Goal: Use online tool/utility: Utilize a website feature to perform a specific function

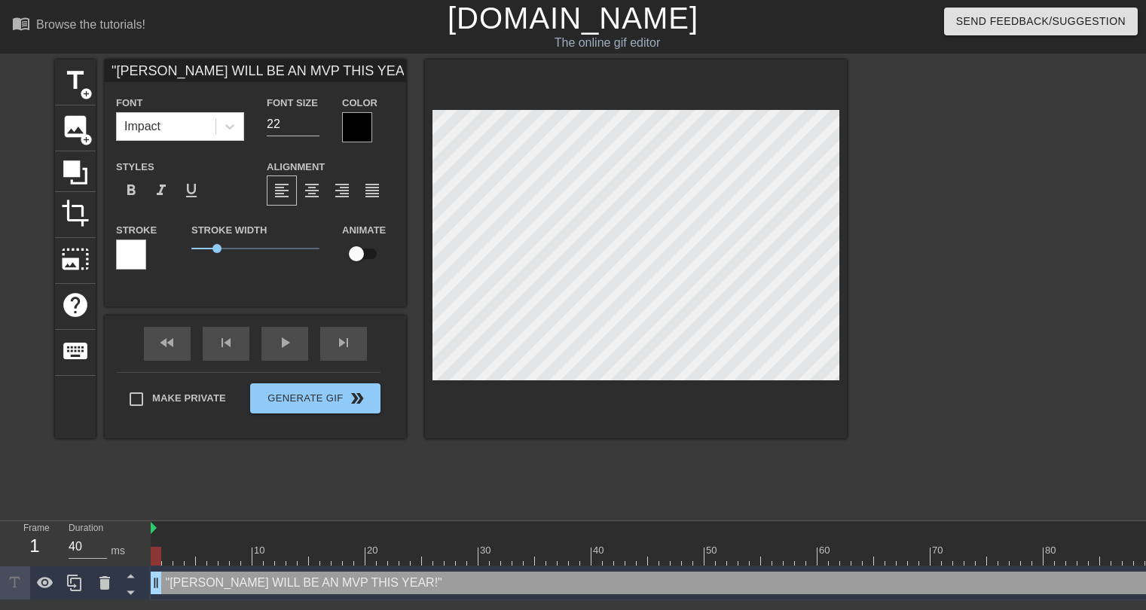
scroll to position [1, 0]
click at [356, 122] on div at bounding box center [357, 127] width 30 height 30
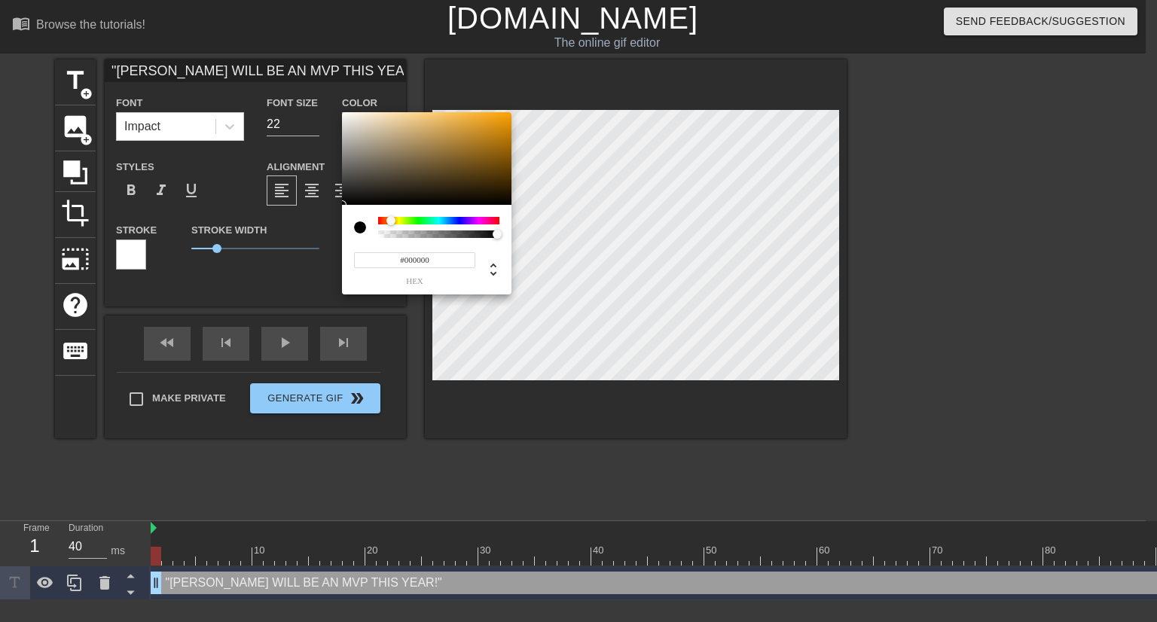
drag, startPoint x: 383, startPoint y: 219, endPoint x: 391, endPoint y: 222, distance: 8.8
click at [391, 222] on div at bounding box center [395, 221] width 9 height 9
drag, startPoint x: 511, startPoint y: 117, endPoint x: 527, endPoint y: 98, distance: 24.6
click at [527, 98] on div "#FFA100 hex" at bounding box center [578, 311] width 1157 height 622
click at [508, 121] on div at bounding box center [506, 122] width 9 height 9
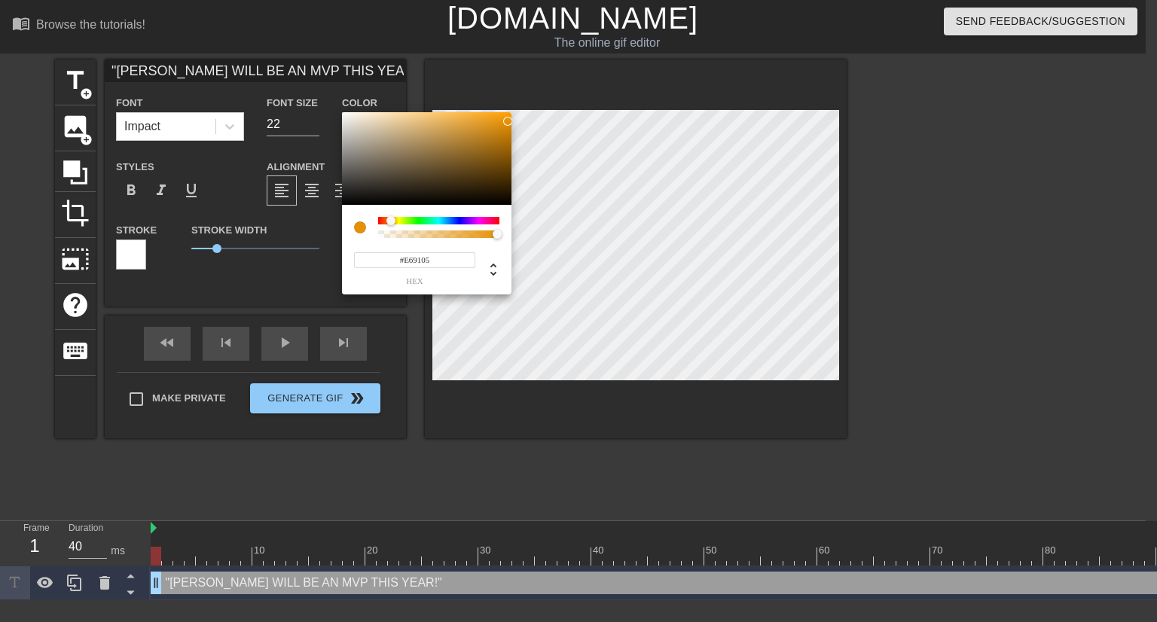
click at [508, 121] on div at bounding box center [507, 121] width 9 height 9
type input "#EA9203"
click at [509, 120] on div at bounding box center [509, 119] width 9 height 9
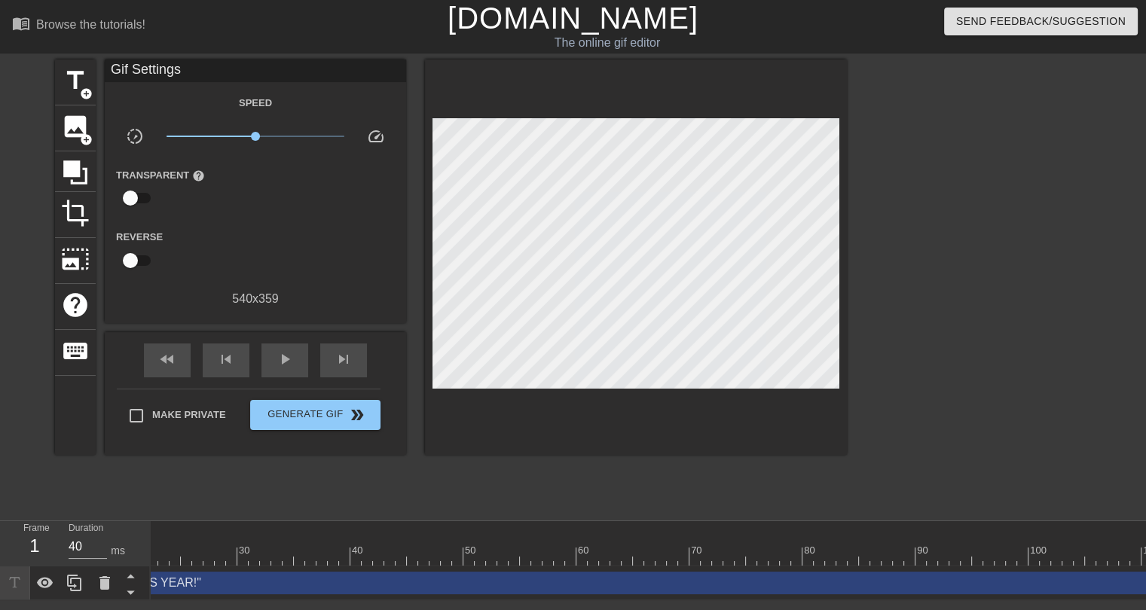
scroll to position [0, 285]
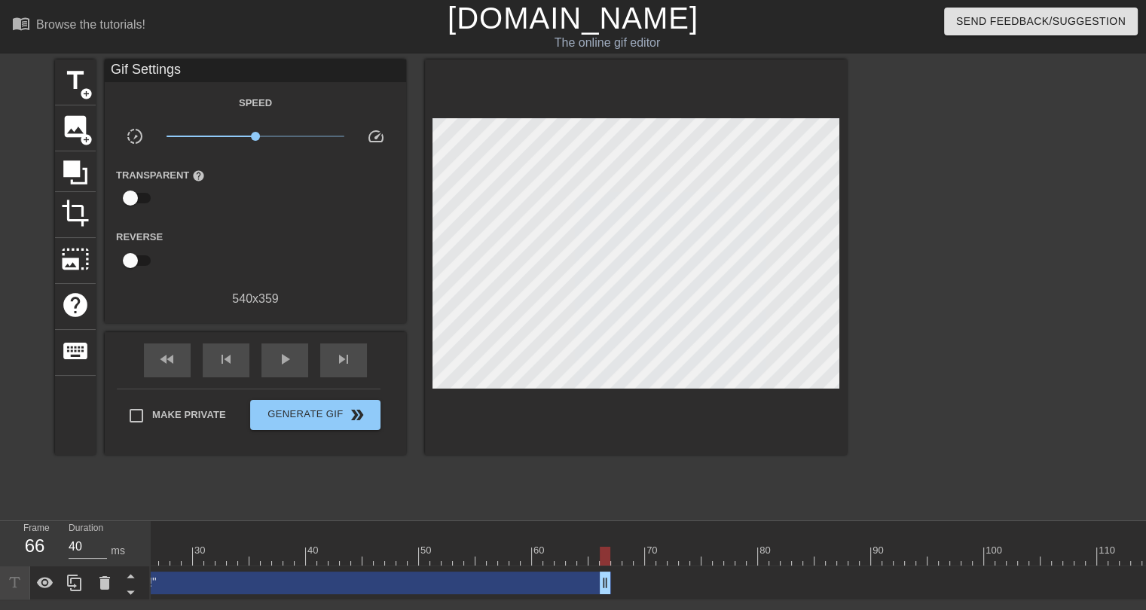
drag, startPoint x: 1143, startPoint y: 585, endPoint x: 606, endPoint y: 585, distance: 537.1
click at [74, 87] on span "title" at bounding box center [75, 80] width 29 height 29
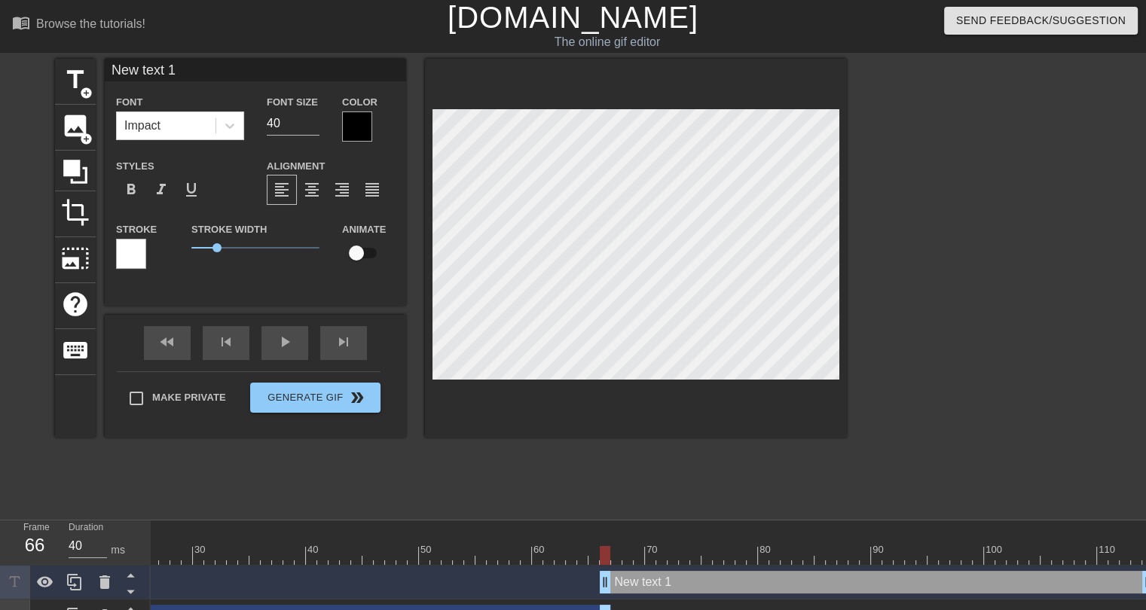
click at [157, 78] on input "New text 1" at bounding box center [255, 70] width 301 height 23
click at [157, 77] on input "New text 1" at bounding box center [255, 70] width 301 height 23
type input "NON-CLEMSON FANS"
click at [356, 130] on div at bounding box center [357, 126] width 30 height 30
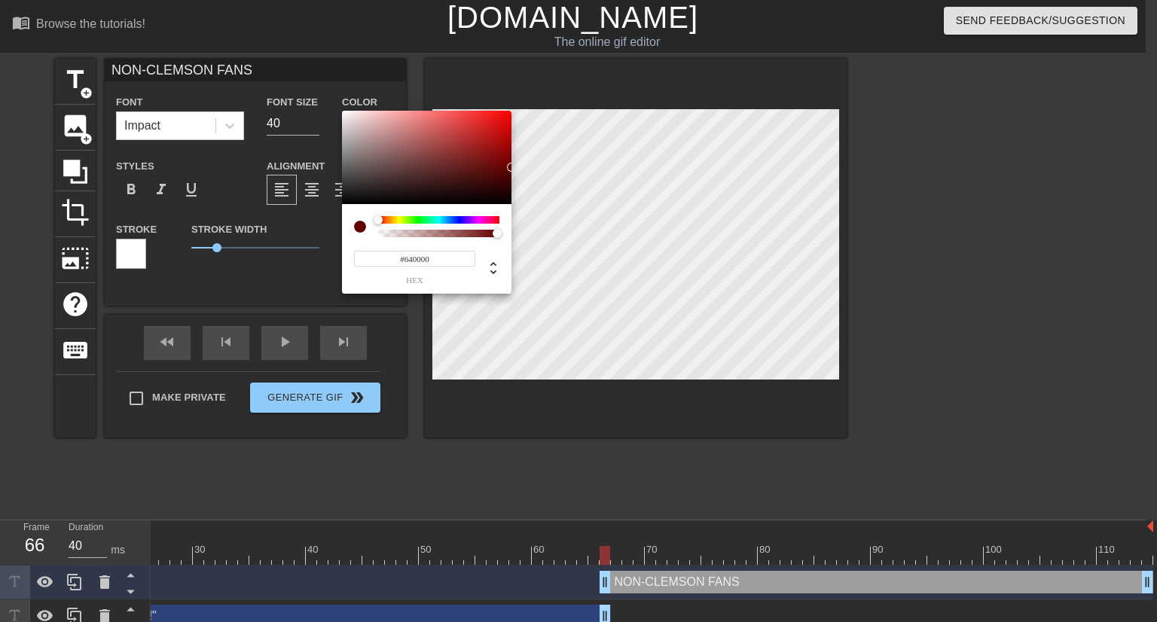
type input "#660000"
drag, startPoint x: 476, startPoint y: 156, endPoint x: 524, endPoint y: 166, distance: 49.4
click at [524, 166] on div "#660000 hex" at bounding box center [578, 311] width 1157 height 622
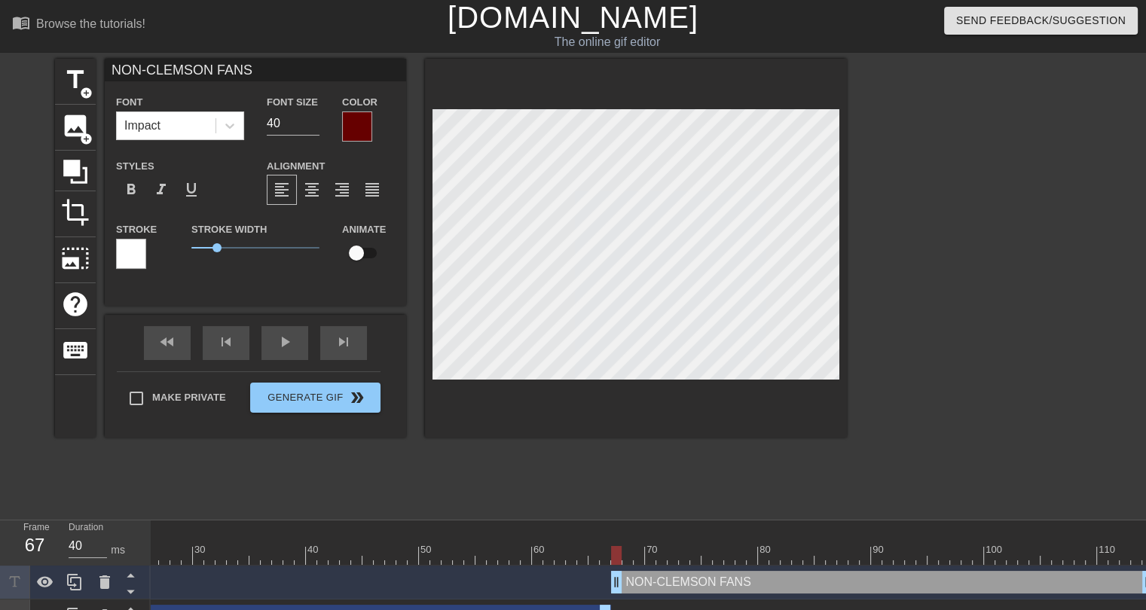
click at [663, 582] on div "NON-CLEMSON FANS drag_handle drag_handle" at bounding box center [882, 582] width 542 height 23
click at [141, 255] on div at bounding box center [131, 254] width 30 height 30
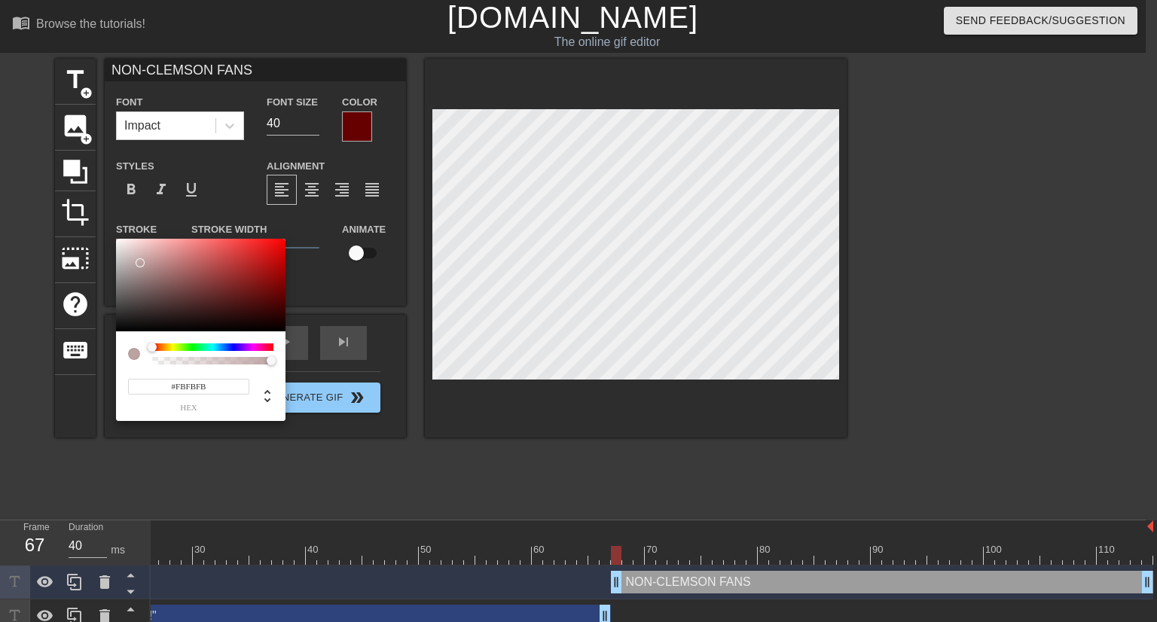
type input "#FFFFFF"
drag, startPoint x: 271, startPoint y: 320, endPoint x: 92, endPoint y: 200, distance: 216.0
click at [92, 200] on div "#FFFFFF hex" at bounding box center [578, 311] width 1157 height 622
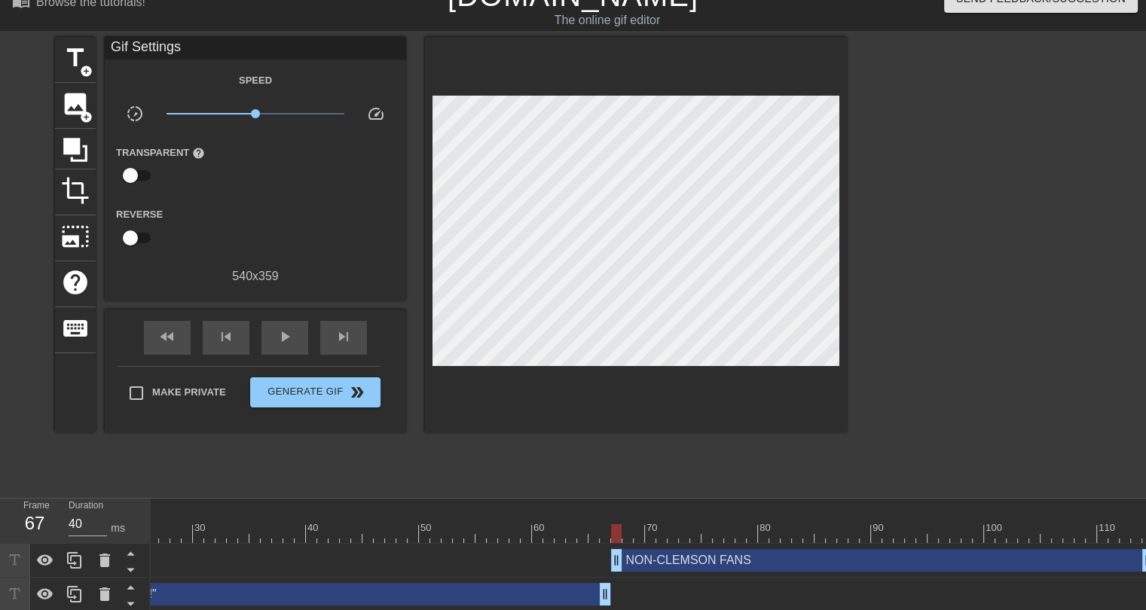
scroll to position [35, 0]
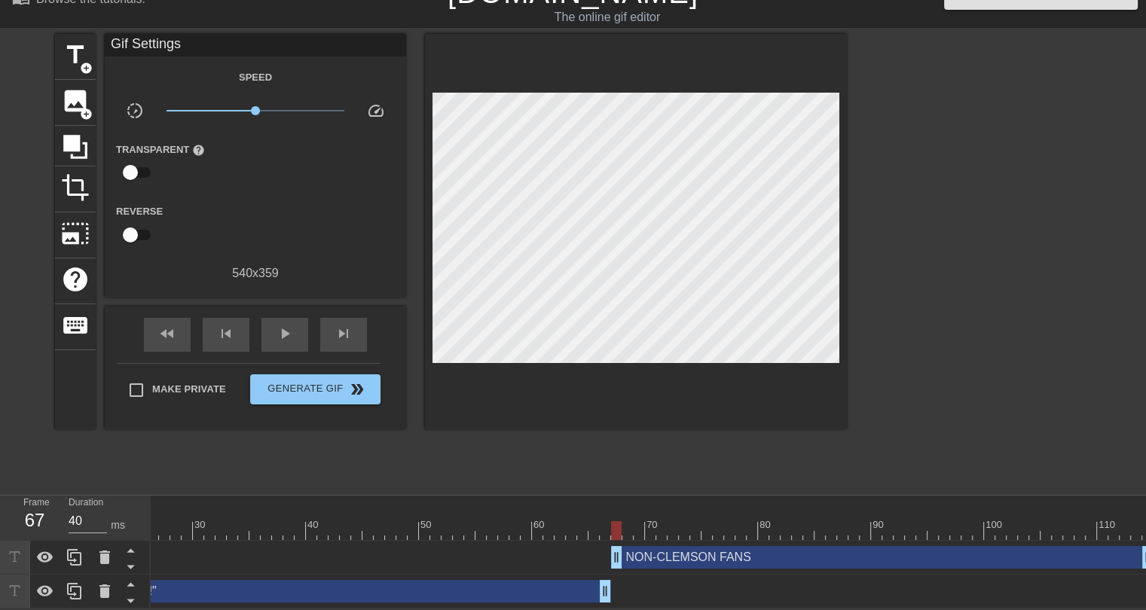
click at [648, 553] on div "NON-CLEMSON FANS drag_handle drag_handle" at bounding box center [882, 557] width 542 height 23
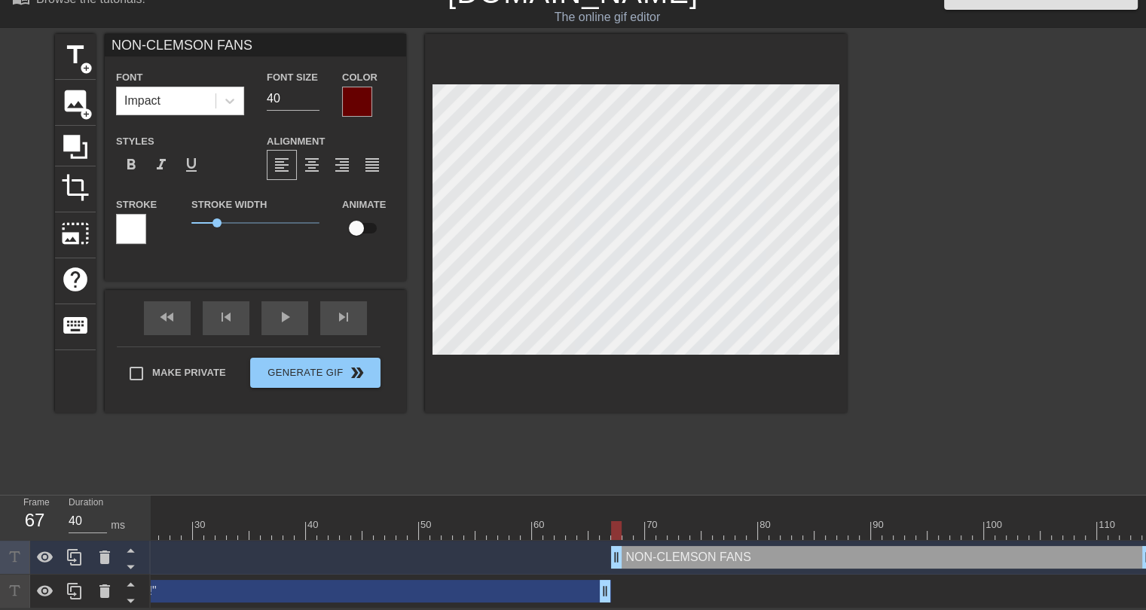
click at [128, 221] on div at bounding box center [131, 229] width 30 height 30
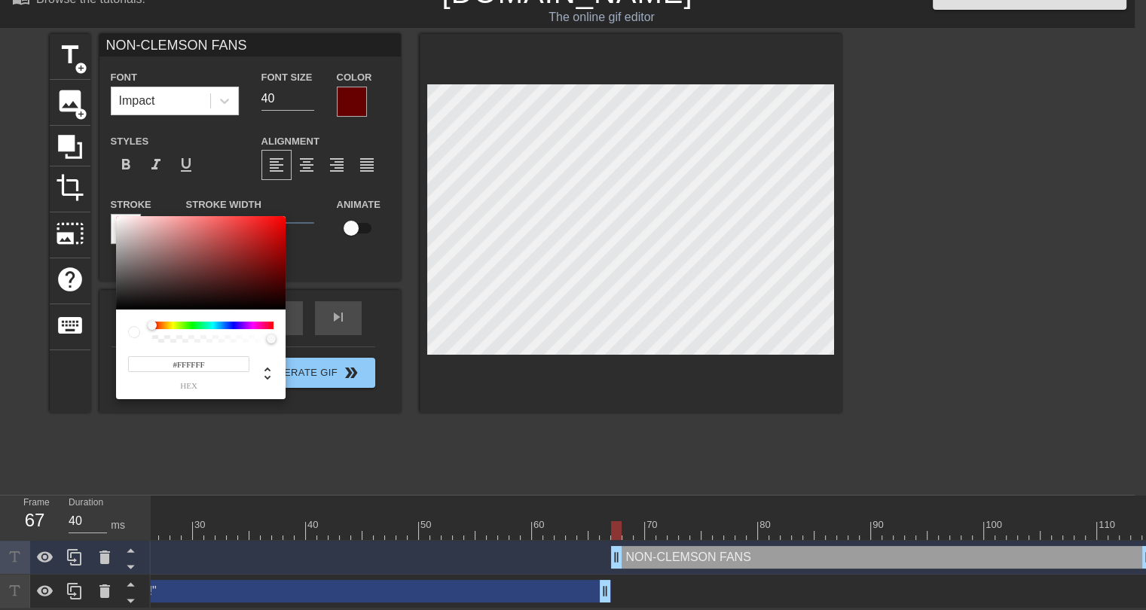
scroll to position [23, 0]
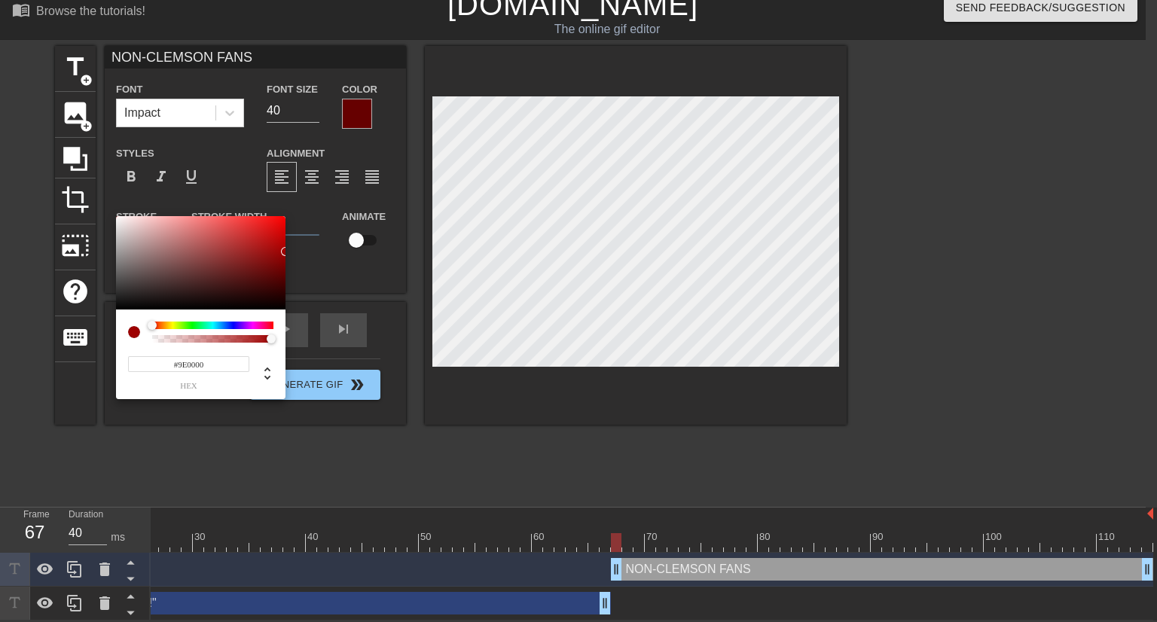
type input "#A20000"
drag, startPoint x: 271, startPoint y: 271, endPoint x: 303, endPoint y: 250, distance: 38.0
click at [303, 250] on div "#A20000 hex" at bounding box center [578, 311] width 1157 height 622
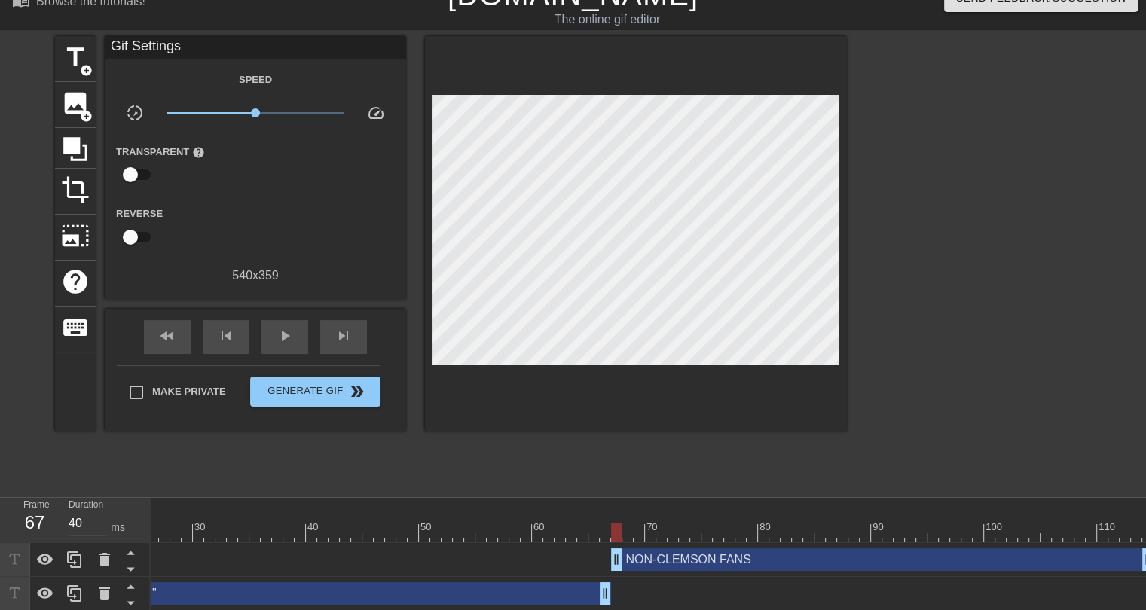
click at [640, 558] on div "NON-CLEMSON FANS drag_handle drag_handle" at bounding box center [882, 559] width 542 height 23
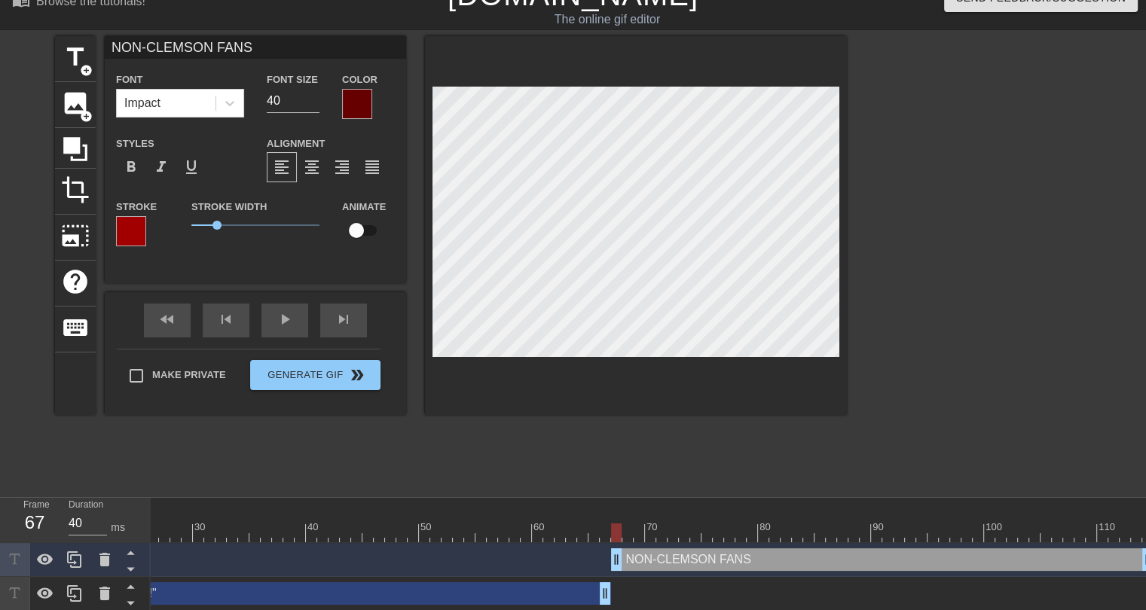
click at [357, 99] on div at bounding box center [357, 104] width 30 height 30
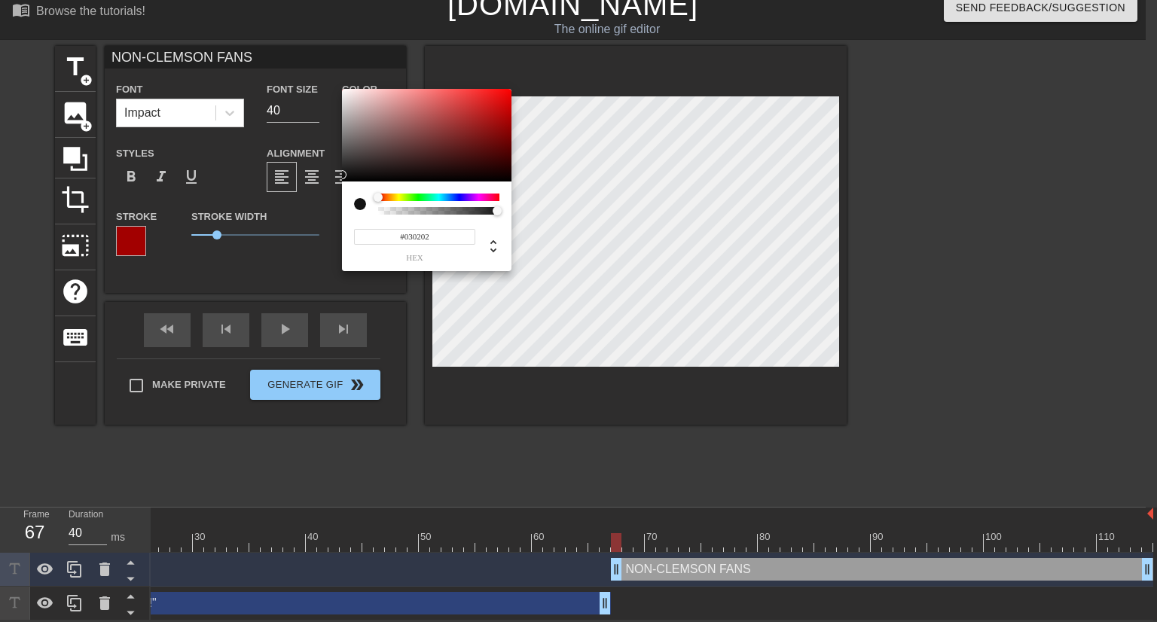
type input "#000000"
drag, startPoint x: 350, startPoint y: 176, endPoint x: 340, endPoint y: 182, distance: 11.3
click at [340, 182] on div "#000000 hex" at bounding box center [578, 311] width 1157 height 622
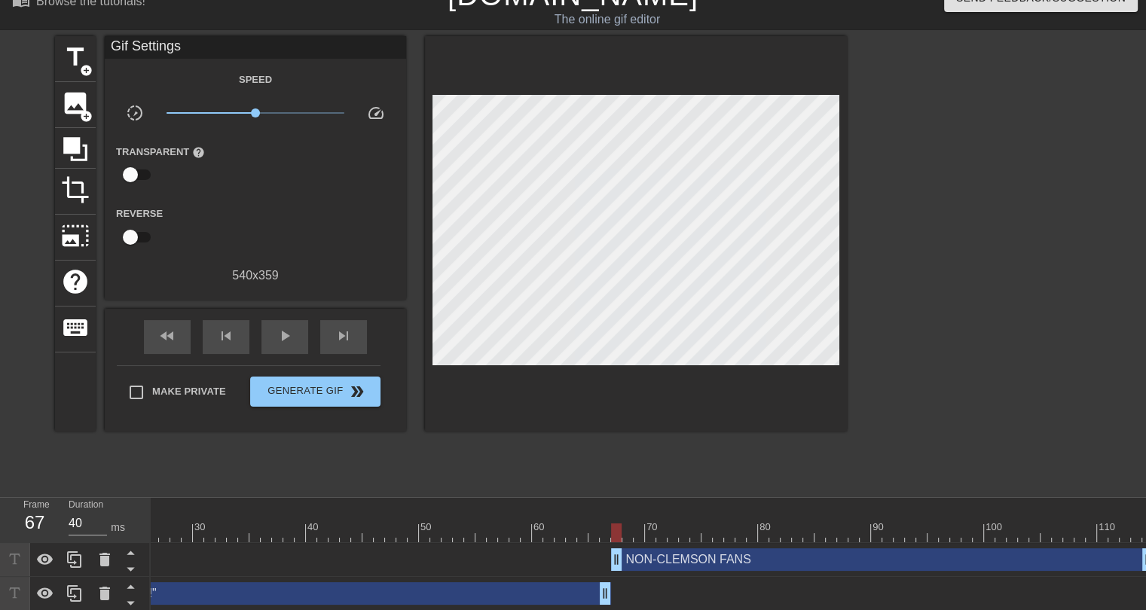
click at [684, 569] on div "NON-CLEMSON FANS drag_handle drag_handle" at bounding box center [882, 559] width 542 height 23
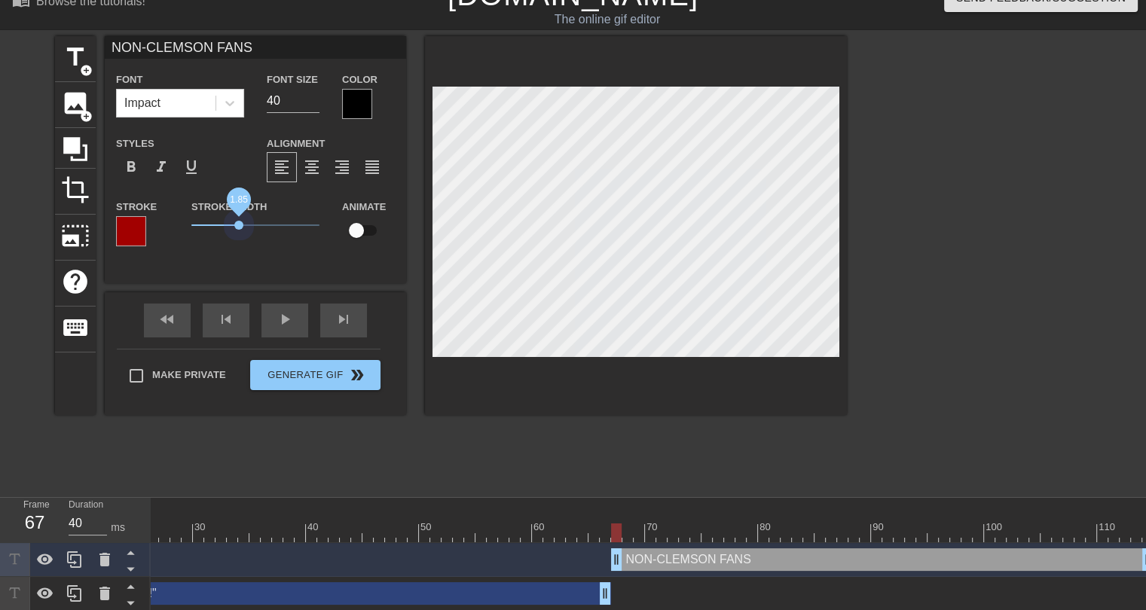
drag, startPoint x: 218, startPoint y: 226, endPoint x: 239, endPoint y: 231, distance: 20.8
click at [239, 231] on span "1.85" at bounding box center [255, 225] width 128 height 18
click at [136, 229] on div at bounding box center [131, 231] width 30 height 30
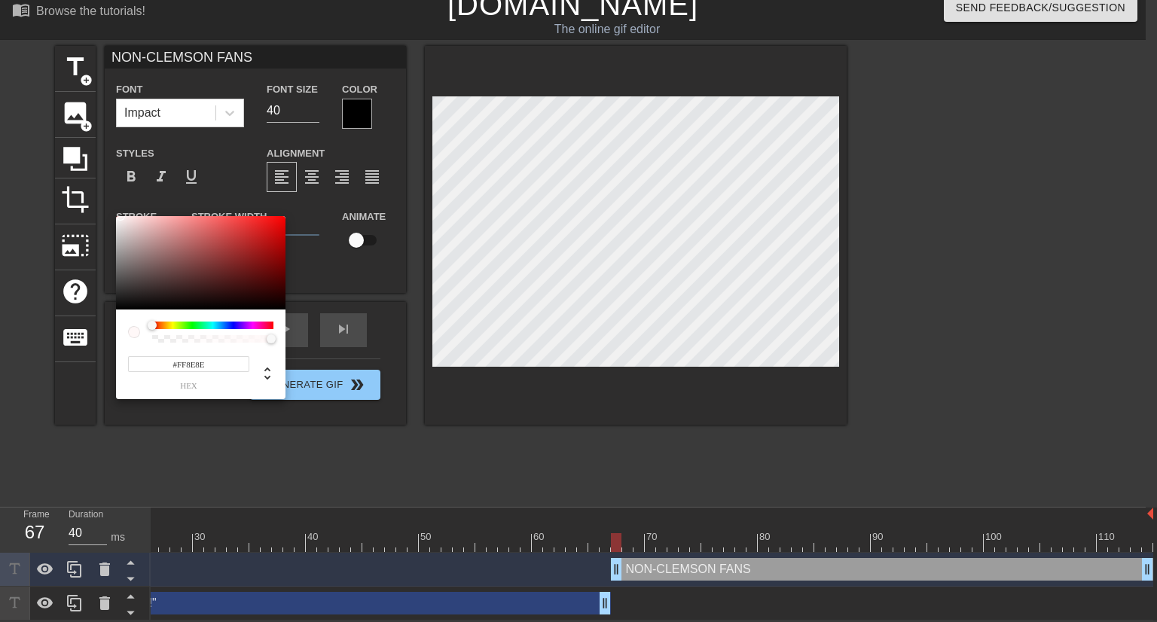
type input "#FFFFFF"
drag, startPoint x: 281, startPoint y: 246, endPoint x: 114, endPoint y: 211, distance: 170.0
click at [114, 211] on div "#FFFFFF hex" at bounding box center [578, 311] width 1157 height 622
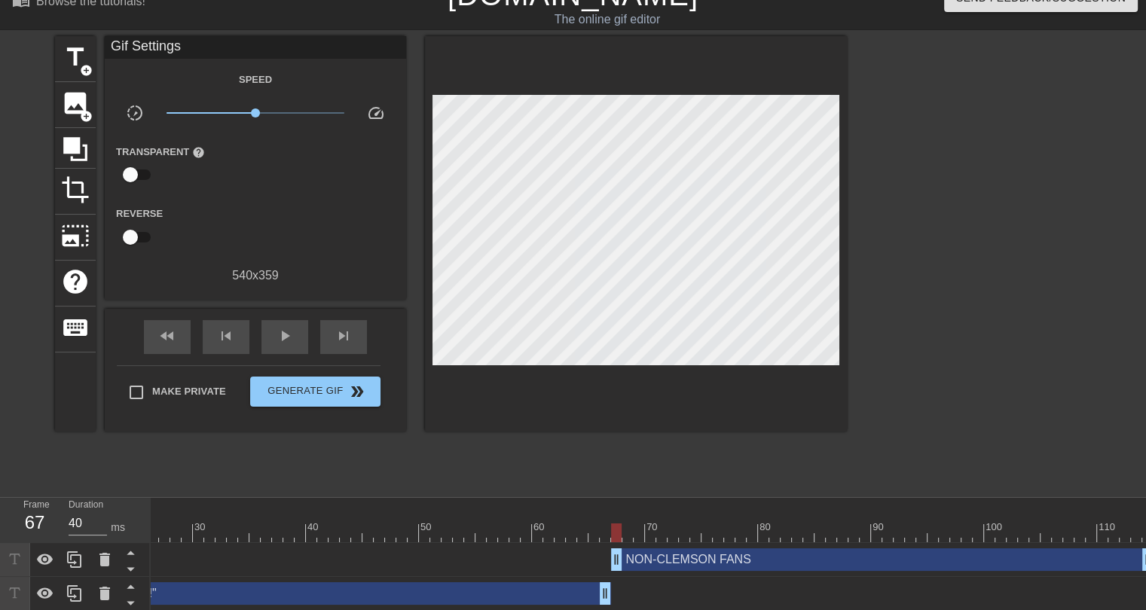
click at [684, 566] on div "NON-CLEMSON FANS drag_handle drag_handle" at bounding box center [882, 559] width 542 height 23
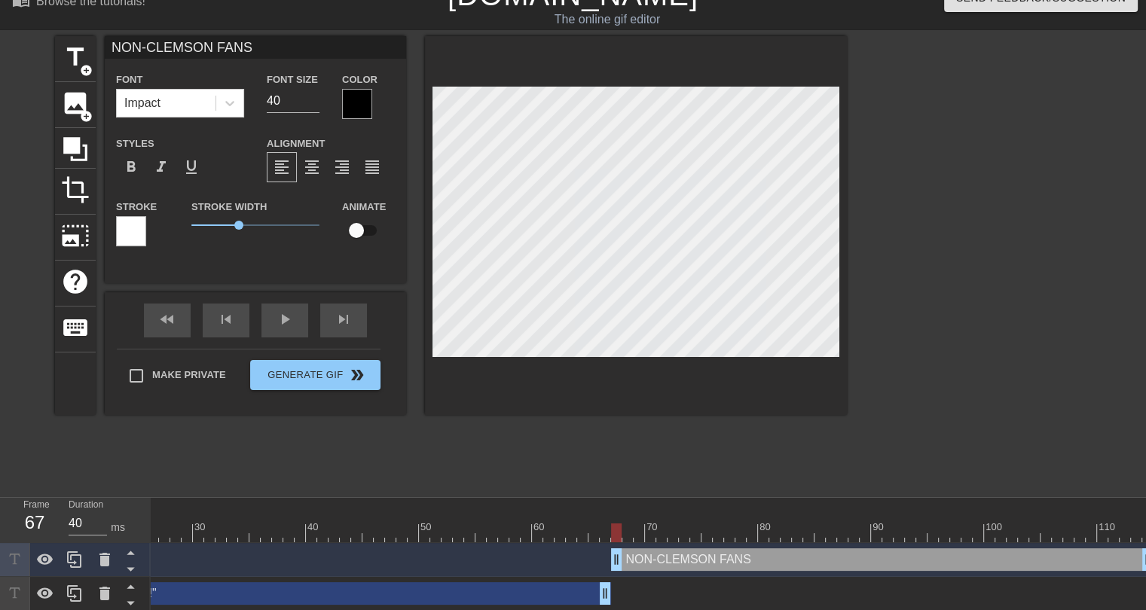
click at [350, 110] on div at bounding box center [357, 104] width 30 height 30
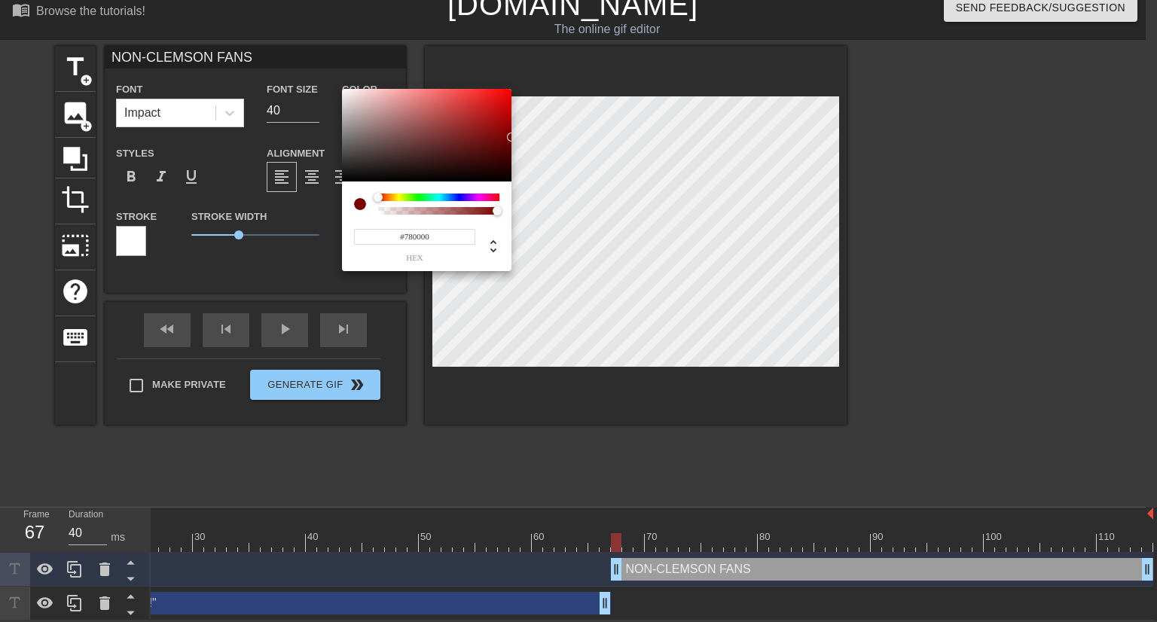
type input "#760000"
drag, startPoint x: 508, startPoint y: 145, endPoint x: 515, endPoint y: 139, distance: 9.6
click at [515, 139] on div "#760000 hex" at bounding box center [578, 311] width 1157 height 622
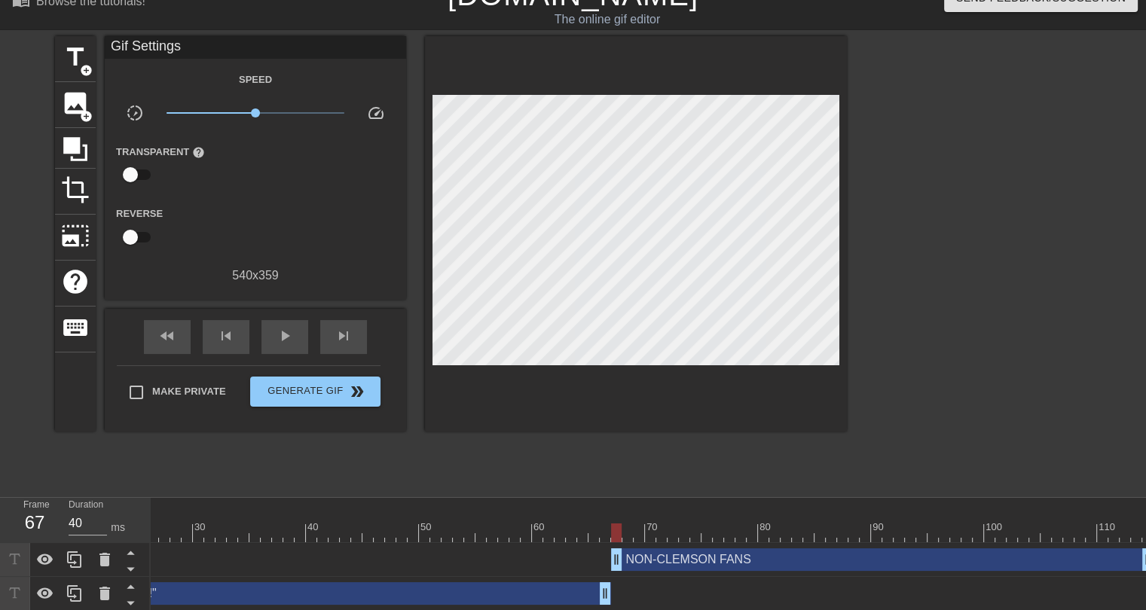
click at [665, 561] on div "NON-CLEMSON FANS drag_handle drag_handle" at bounding box center [882, 559] width 542 height 23
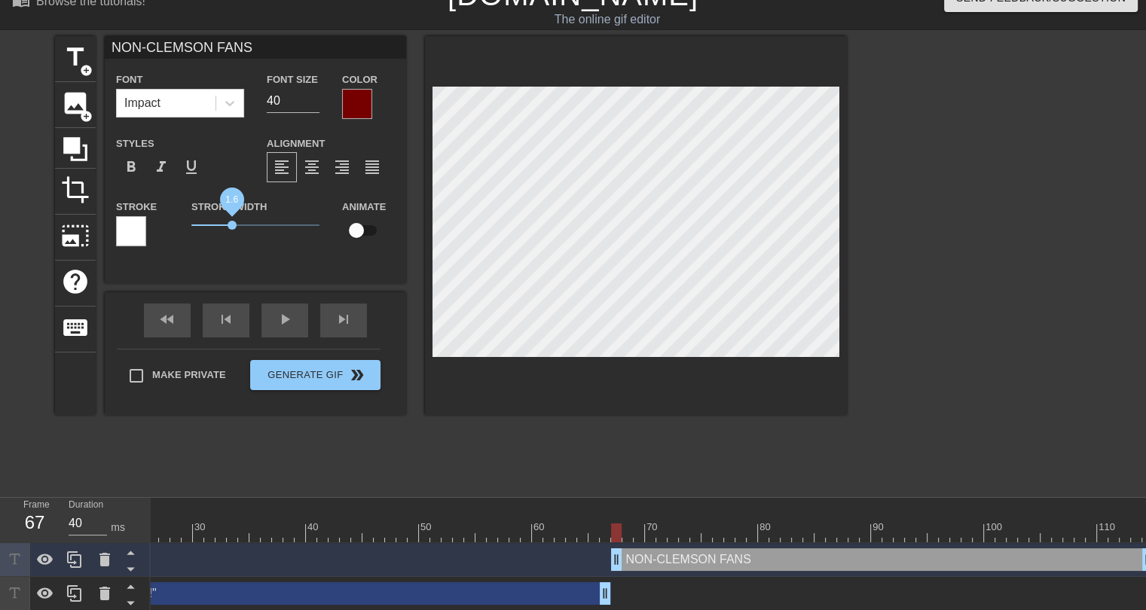
drag, startPoint x: 241, startPoint y: 224, endPoint x: 232, endPoint y: 224, distance: 9.0
click at [232, 224] on span "1.6" at bounding box center [231, 225] width 9 height 9
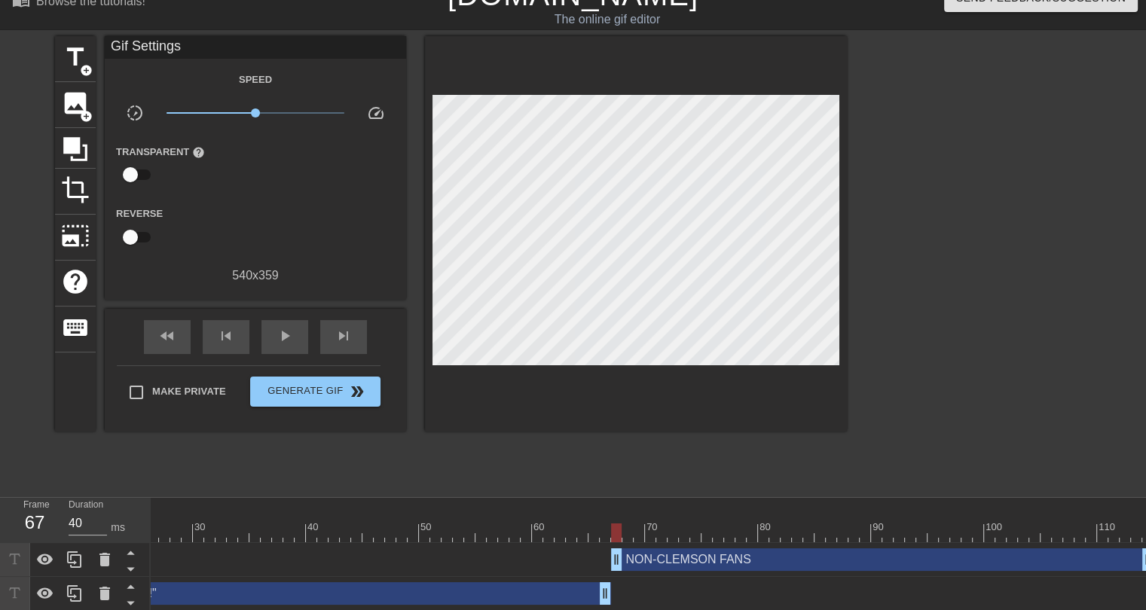
click at [524, 463] on div "title add_circle image add_circle crop photo_size_select_large help keyboard Gi…" at bounding box center [451, 262] width 792 height 452
click at [270, 334] on div "play_arrow" at bounding box center [284, 337] width 47 height 34
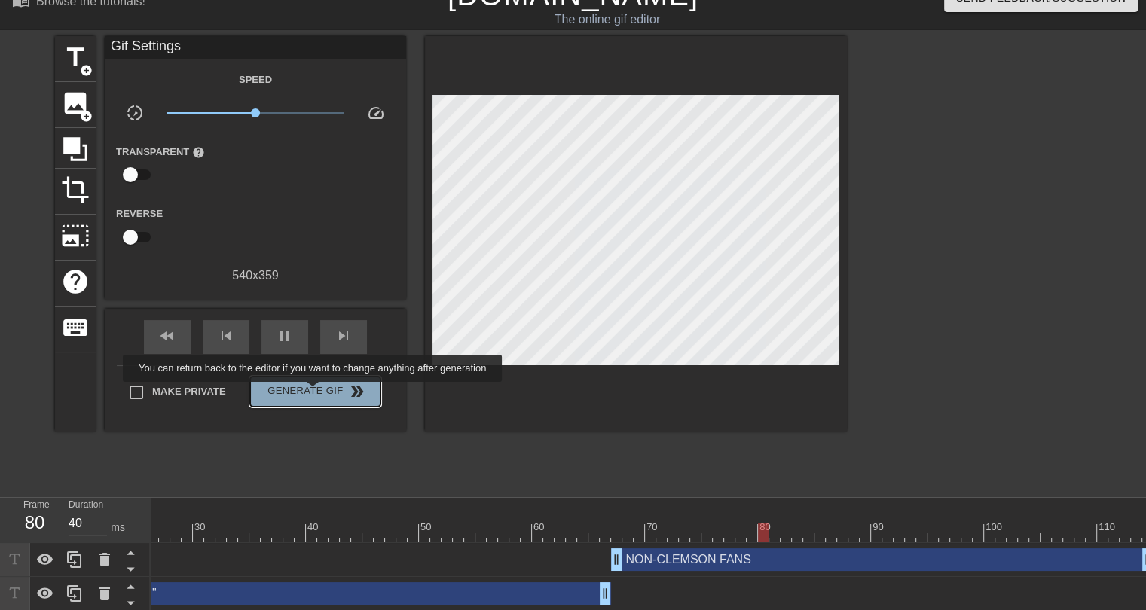
click at [314, 392] on span "Generate Gif double_arrow" at bounding box center [315, 392] width 118 height 18
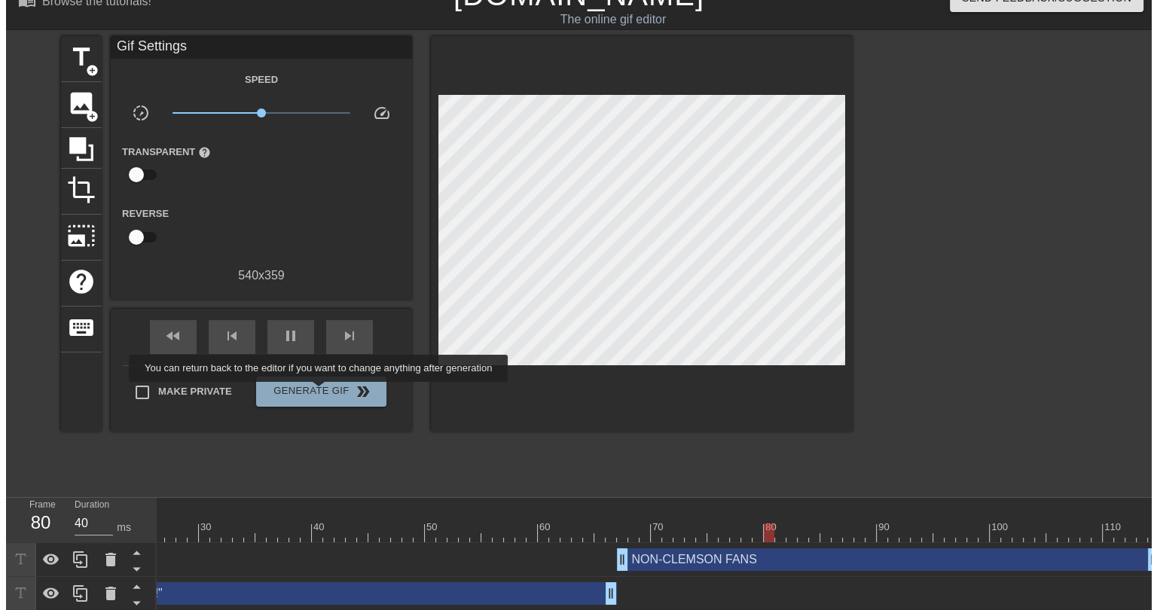
scroll to position [0, 0]
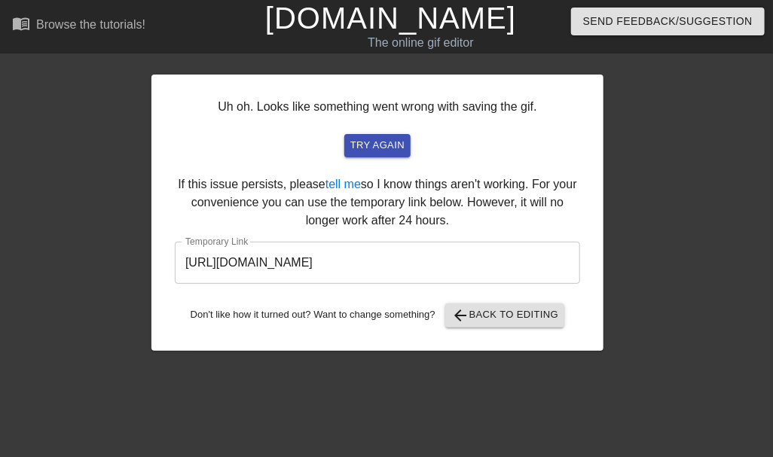
click at [481, 261] on input "[URL][DOMAIN_NAME]" at bounding box center [377, 263] width 405 height 42
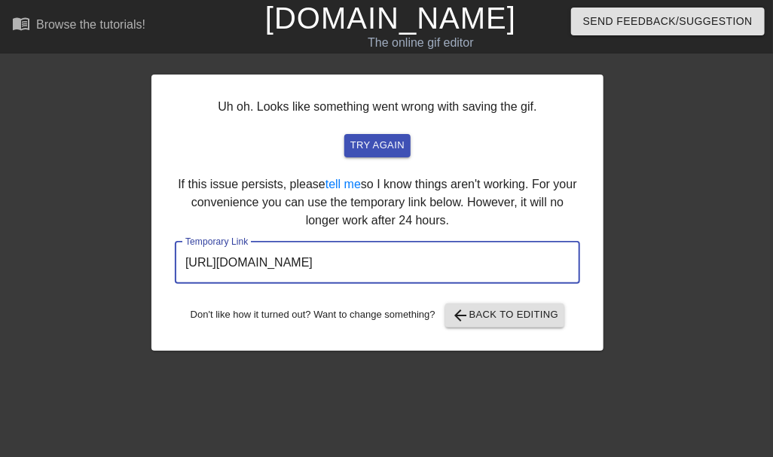
click at [478, 261] on input "[URL][DOMAIN_NAME]" at bounding box center [377, 263] width 405 height 42
